Goal: Information Seeking & Learning: Check status

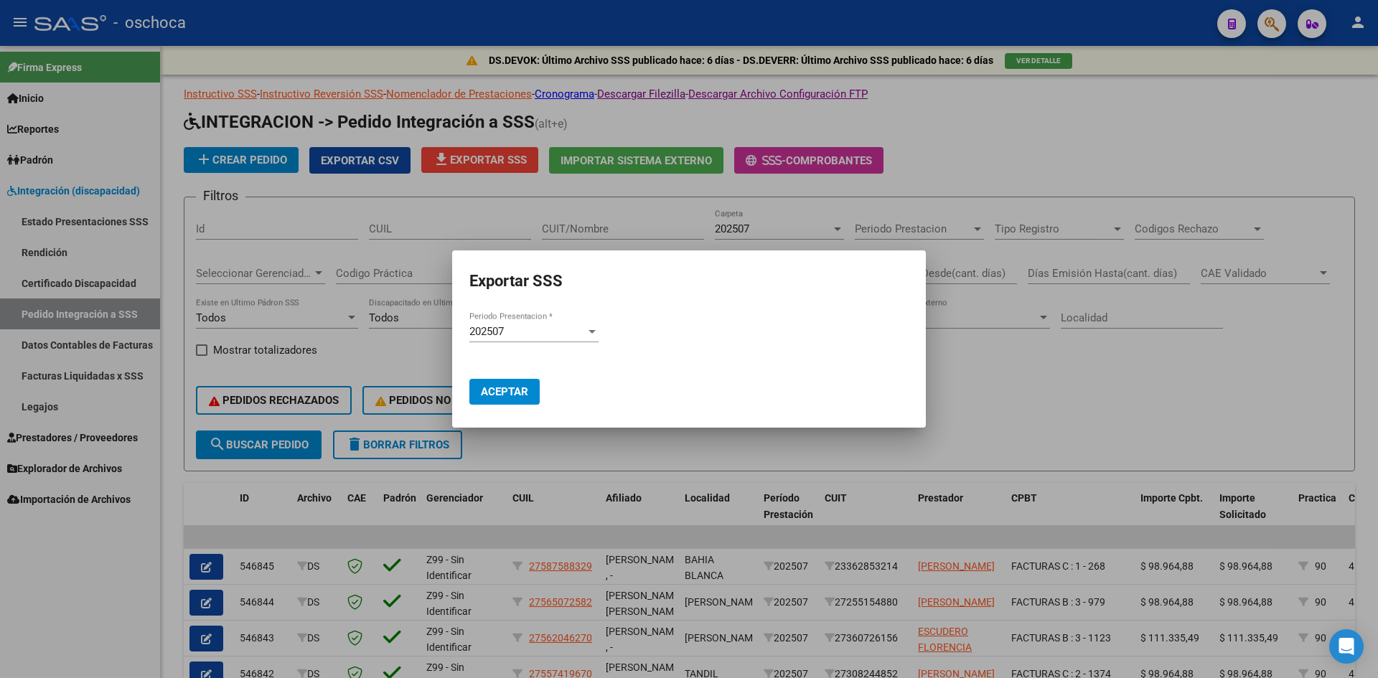
click at [543, 426] on mat-dialog-container "Exportar SSS 202507 Periodo Presentacion * Aceptar" at bounding box center [689, 338] width 474 height 177
click at [547, 439] on div at bounding box center [689, 339] width 1378 height 678
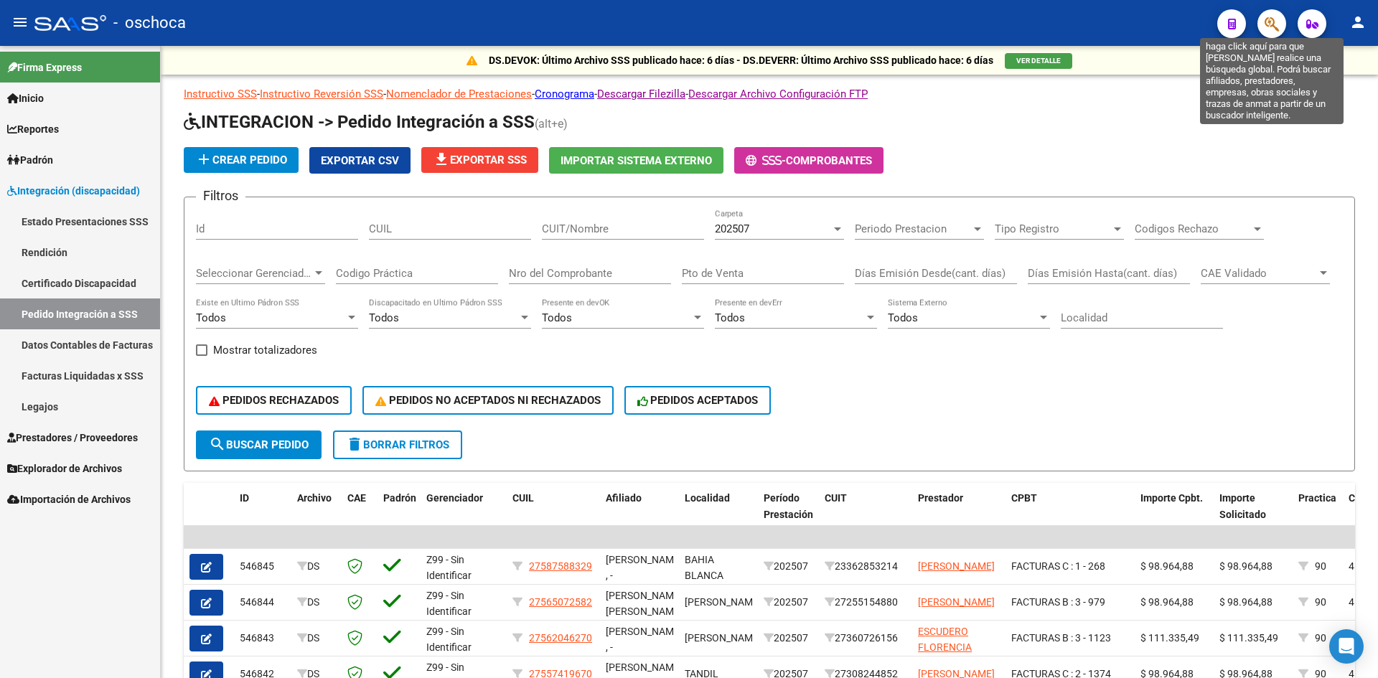
click at [1275, 24] on icon "button" at bounding box center [1271, 24] width 14 height 17
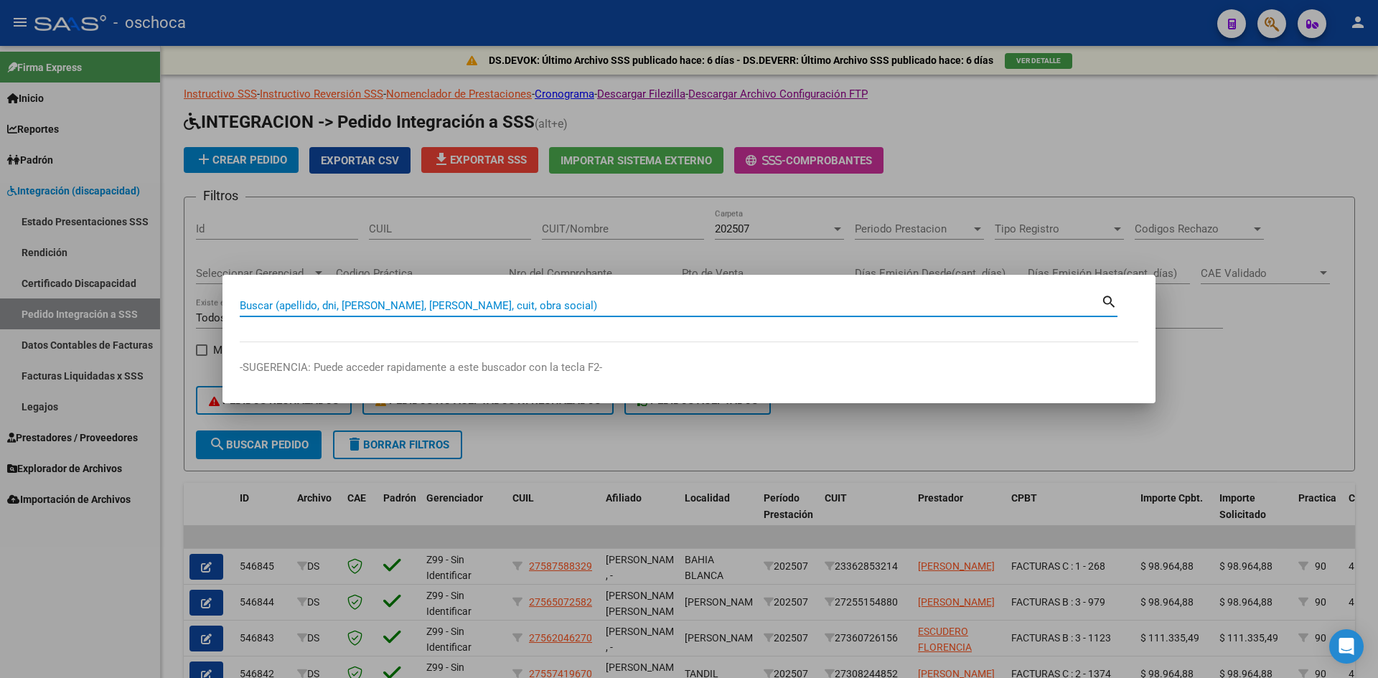
click at [513, 306] on input "Buscar (apellido, dni, [PERSON_NAME], [PERSON_NAME], cuit, obra social)" at bounding box center [670, 305] width 861 height 13
click at [338, 308] on input "Buscar (apellido, dni, [PERSON_NAME], [PERSON_NAME], cuit, obra social)" at bounding box center [670, 305] width 861 height 13
type input "20553228124"
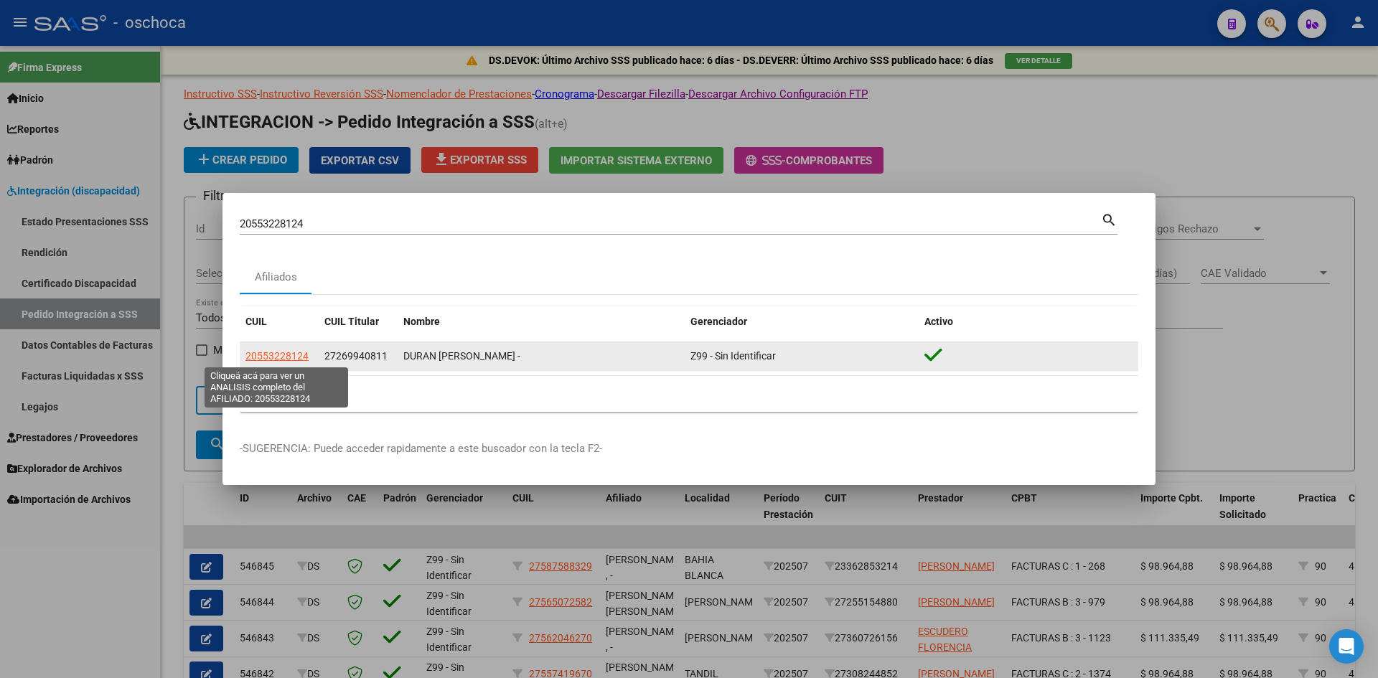
click at [275, 359] on span "20553228124" at bounding box center [276, 355] width 63 height 11
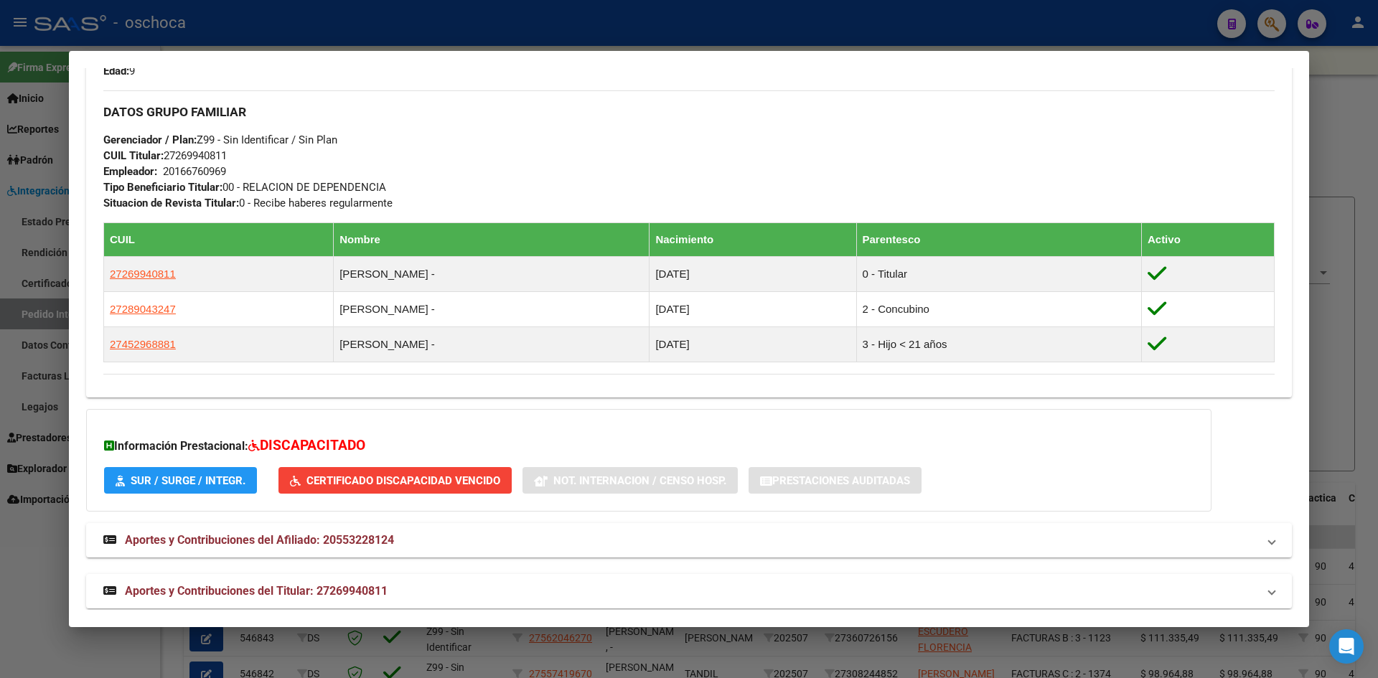
scroll to position [663, 0]
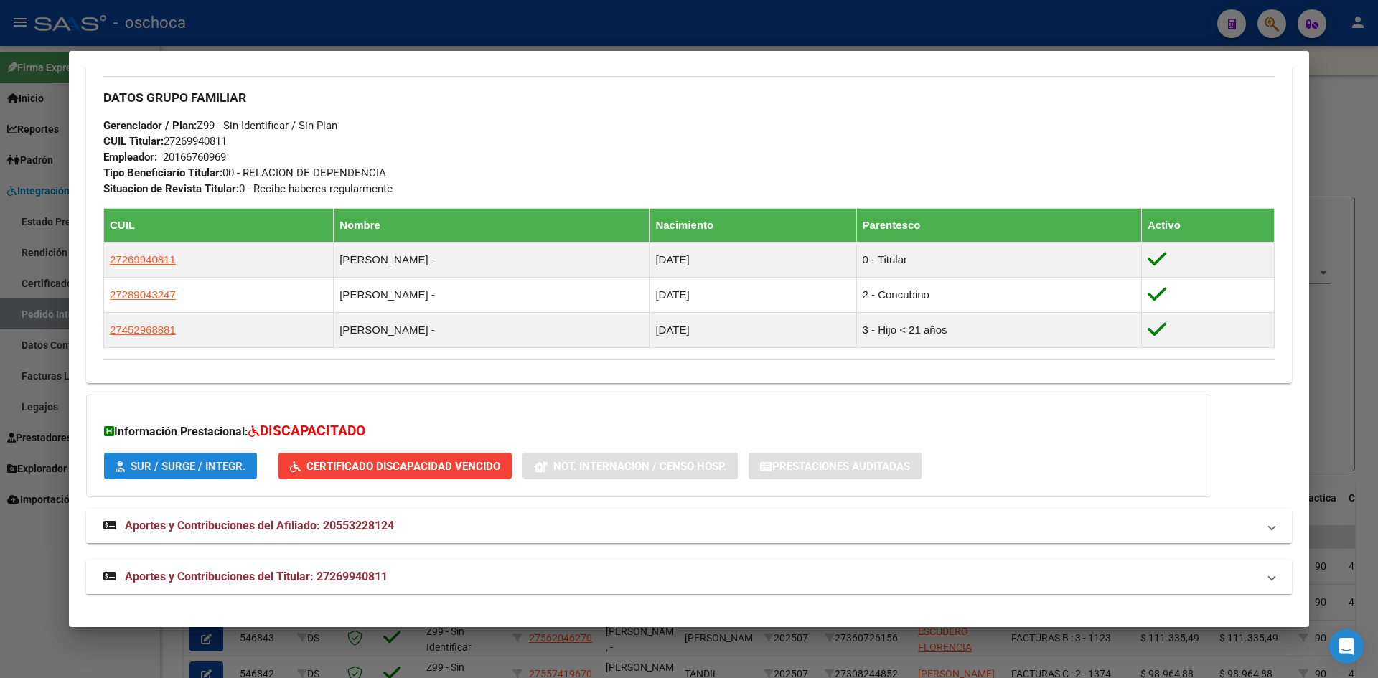
click at [185, 474] on button "SUR / SURGE / INTEGR." at bounding box center [180, 466] width 153 height 27
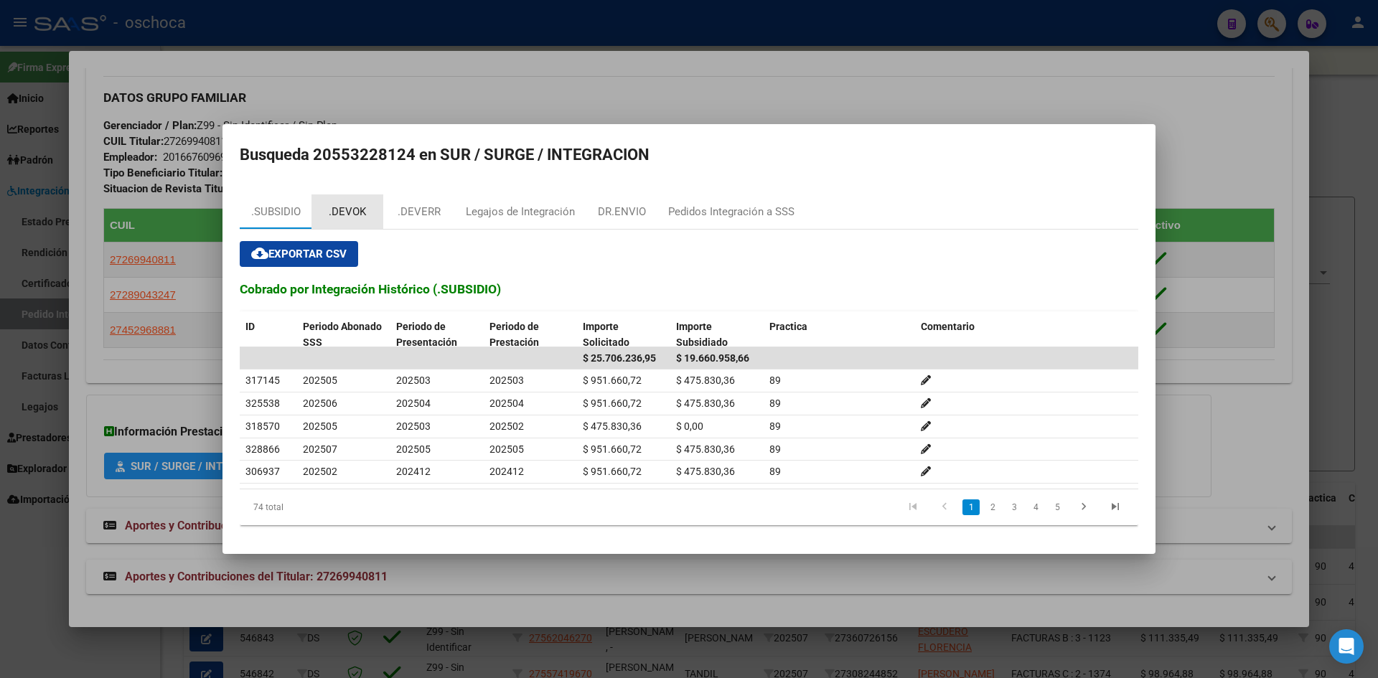
click at [352, 208] on div ".DEVOK" at bounding box center [347, 212] width 37 height 17
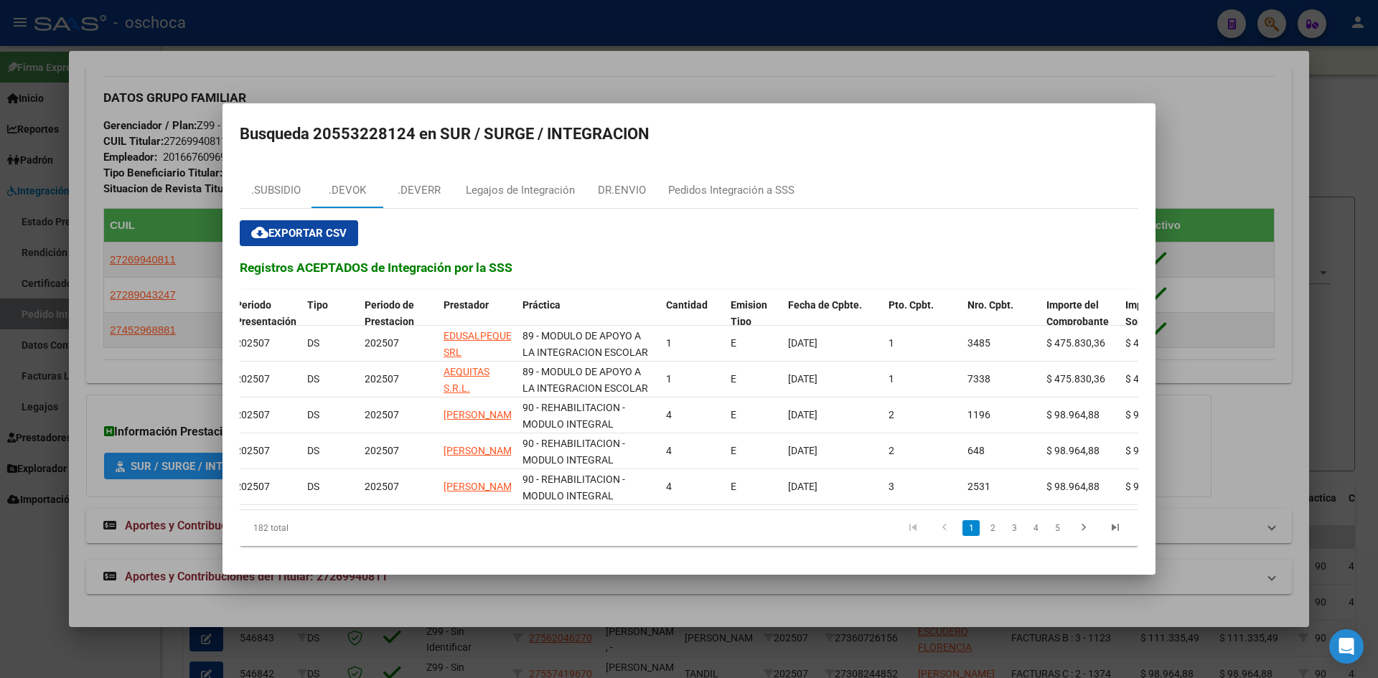
scroll to position [0, 0]
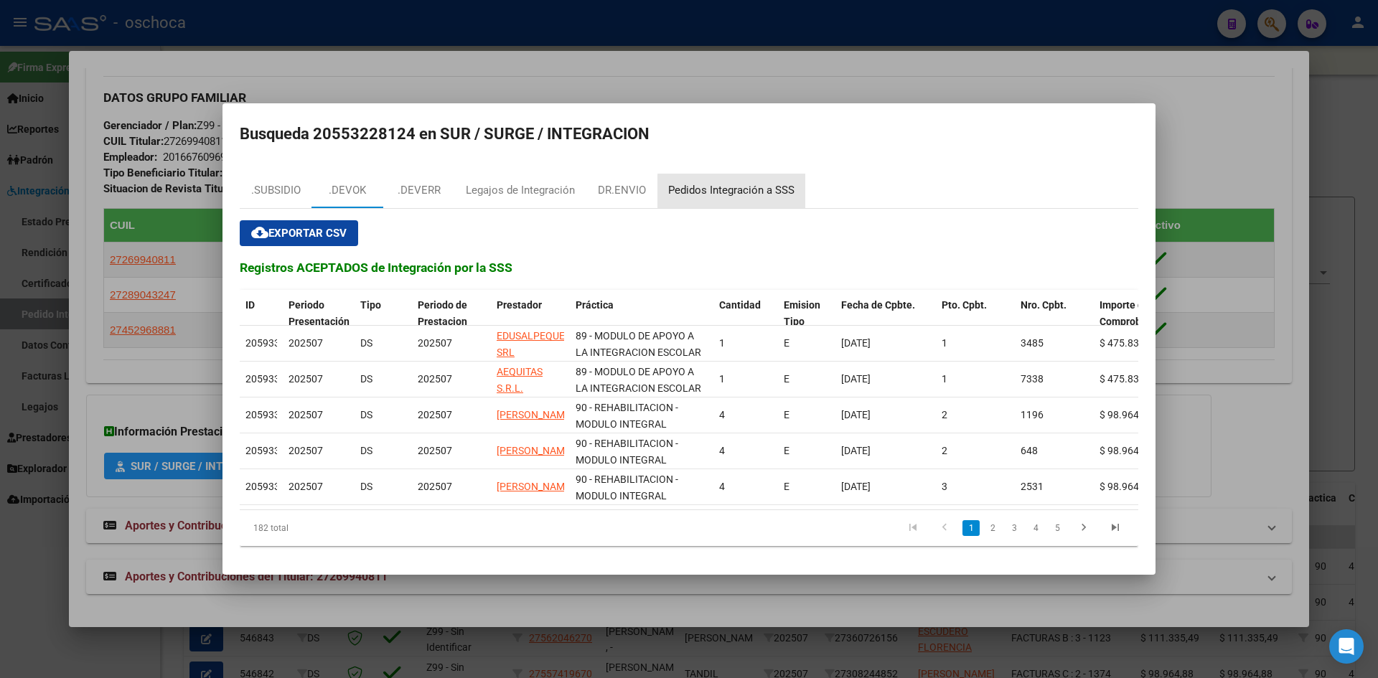
click at [763, 186] on div "Pedidos Integración a SSS" at bounding box center [731, 190] width 126 height 17
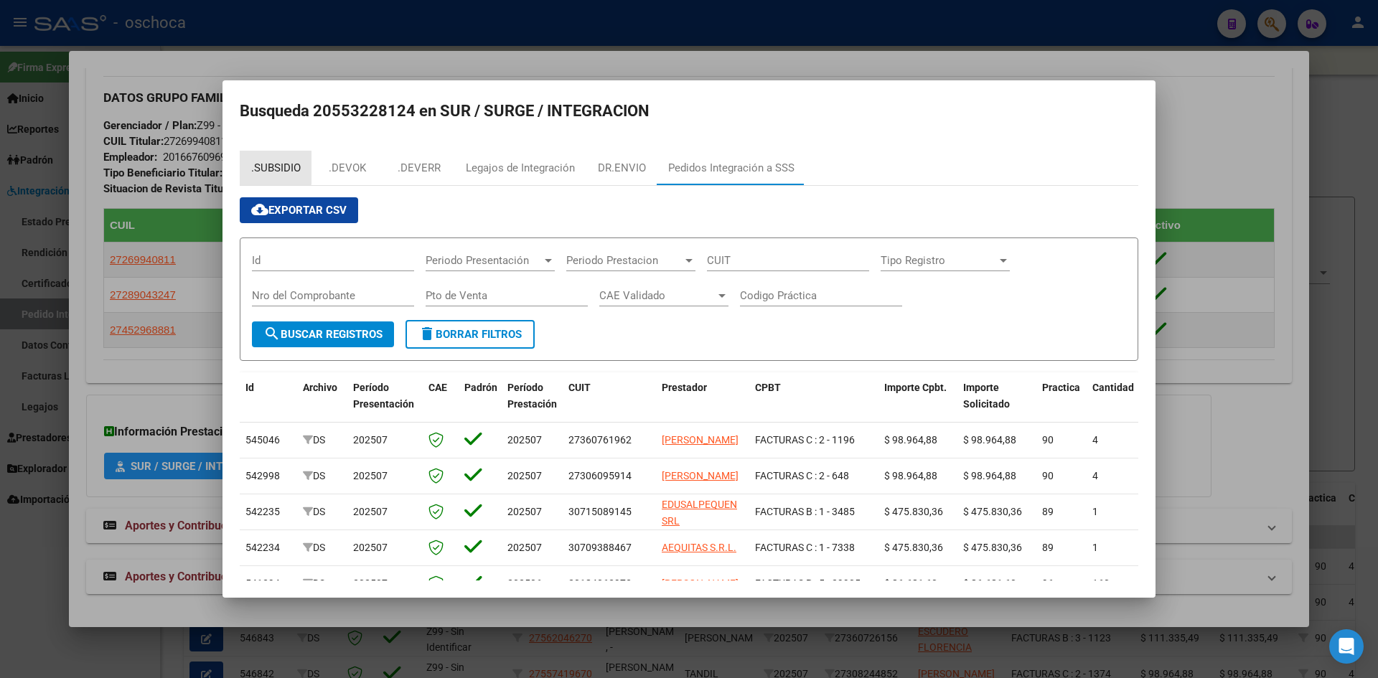
click at [261, 167] on div ".SUBSIDIO" at bounding box center [276, 168] width 50 height 17
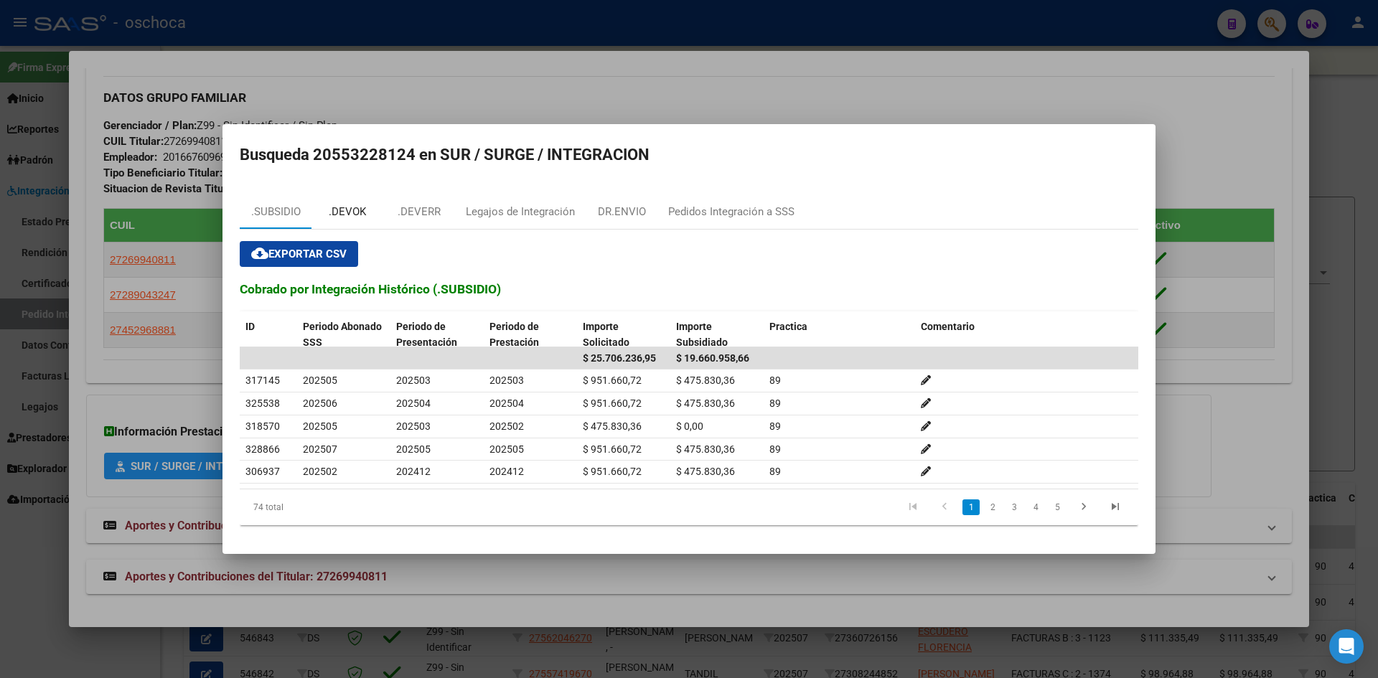
click at [352, 204] on div ".DEVOK" at bounding box center [347, 212] width 37 height 17
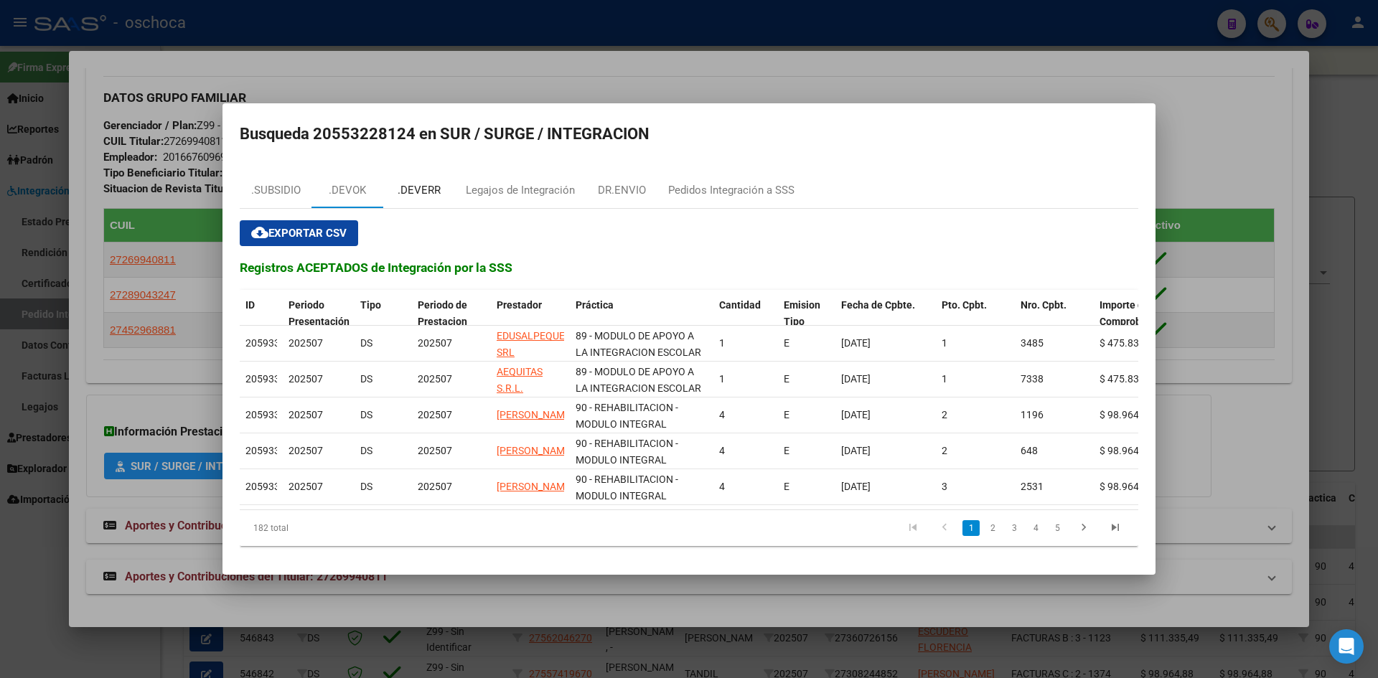
click at [430, 183] on div ".DEVERR" at bounding box center [419, 190] width 43 height 17
click at [430, 183] on mat-dialog-container "Busqueda 20553228124 en SUR / SURGE / INTEGRACION .SUBSIDIO .DEVOK .DEVERR Lega…" at bounding box center [688, 339] width 933 height 472
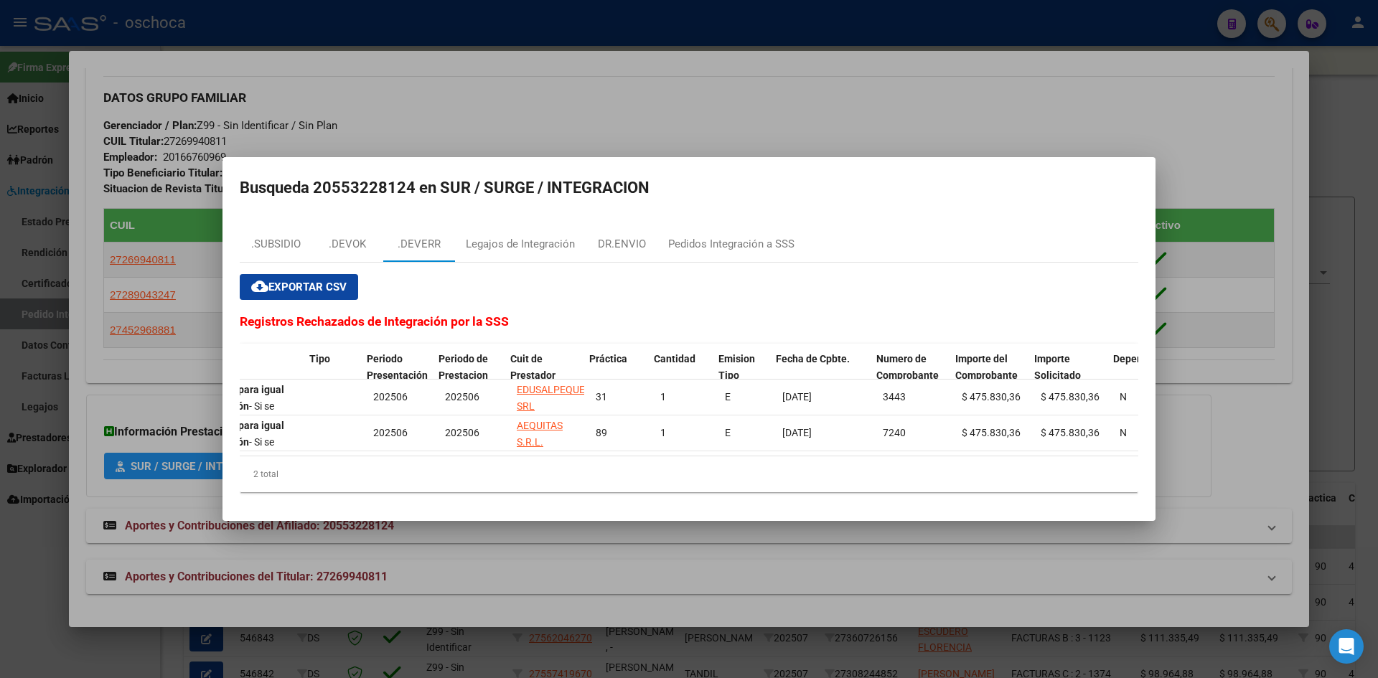
scroll to position [0, 332]
click at [426, 42] on div at bounding box center [689, 339] width 1378 height 678
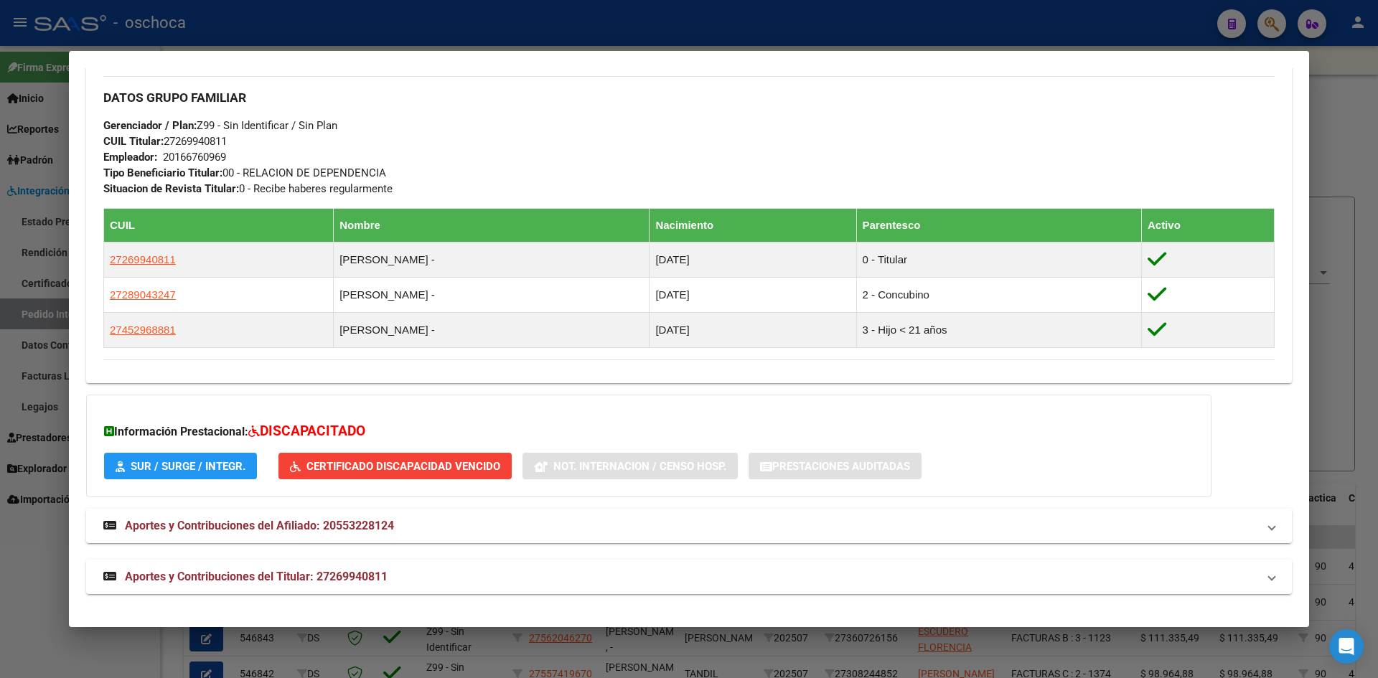
click at [1341, 133] on div at bounding box center [689, 339] width 1378 height 678
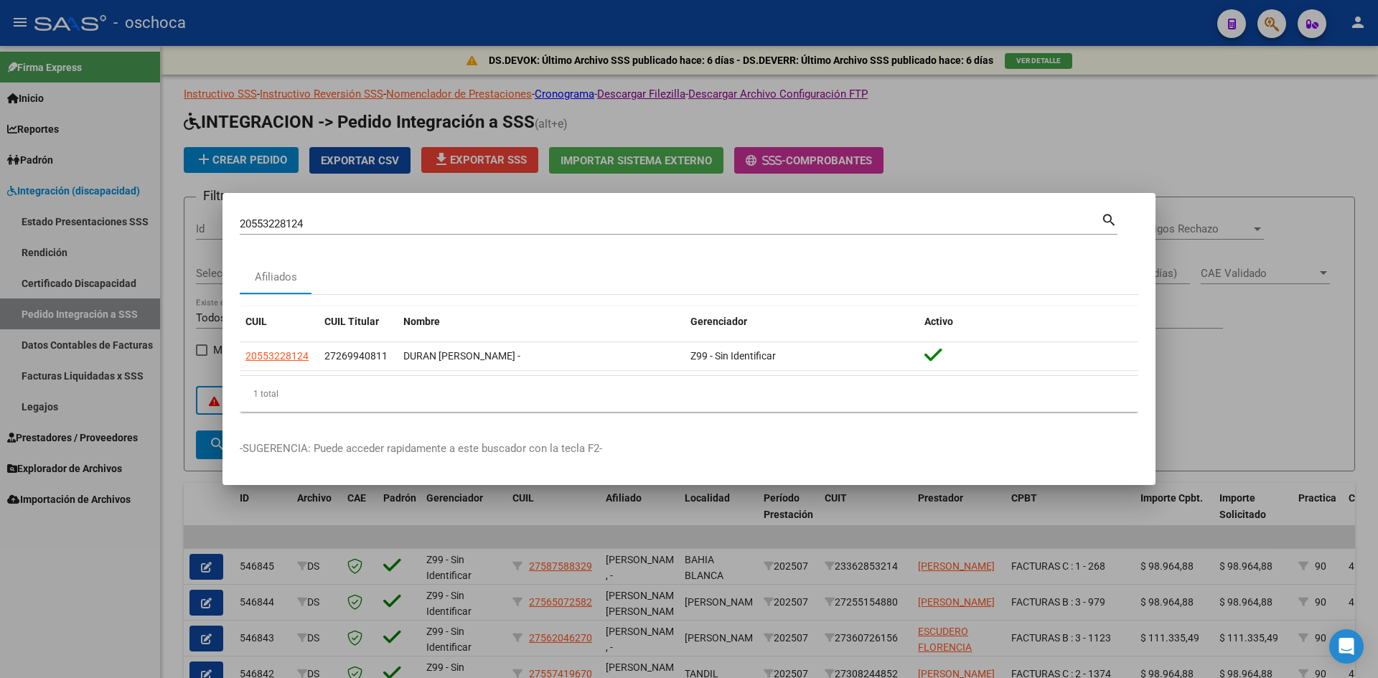
click at [1162, 142] on div at bounding box center [689, 339] width 1378 height 678
